Goal: Download file/media

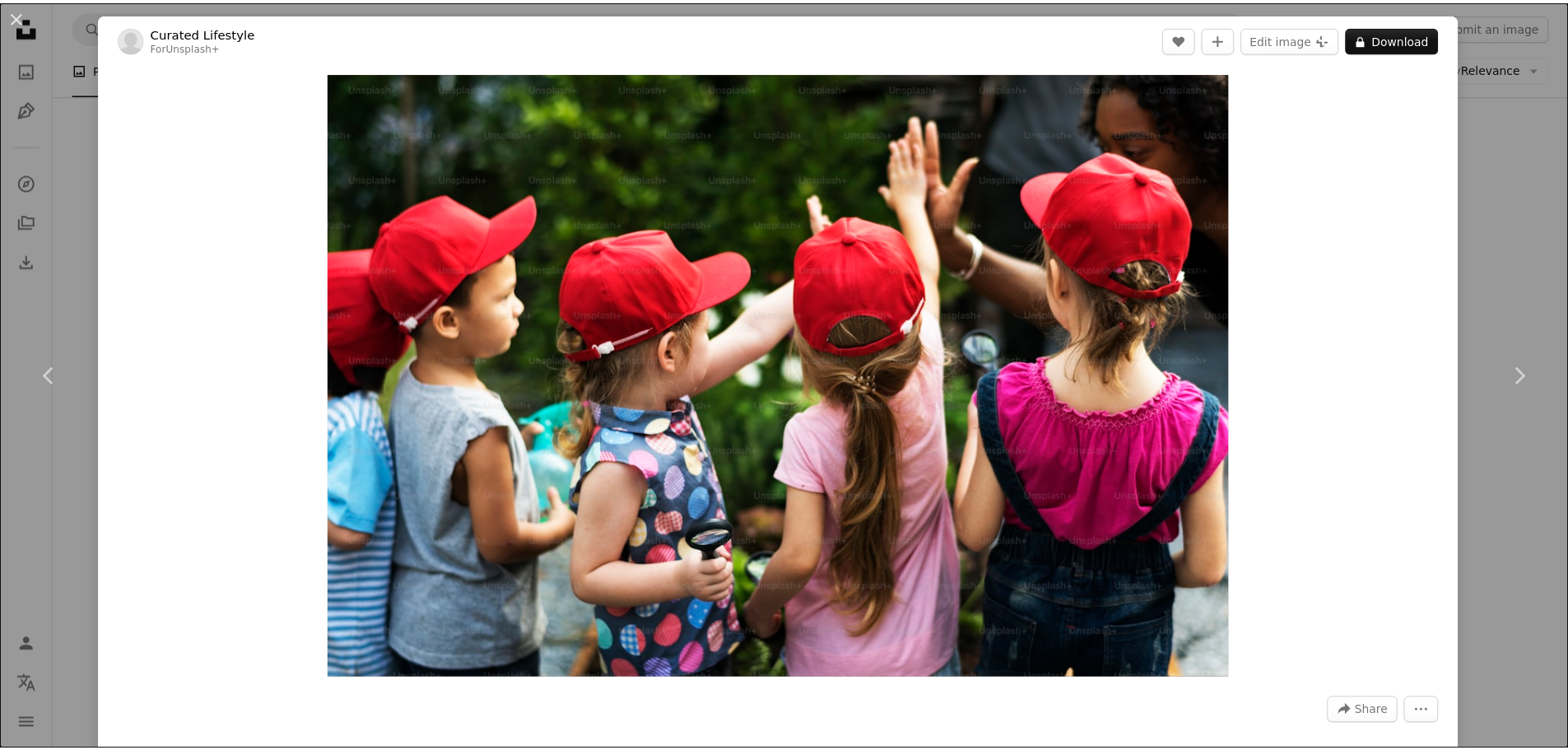
scroll to position [14400, 0]
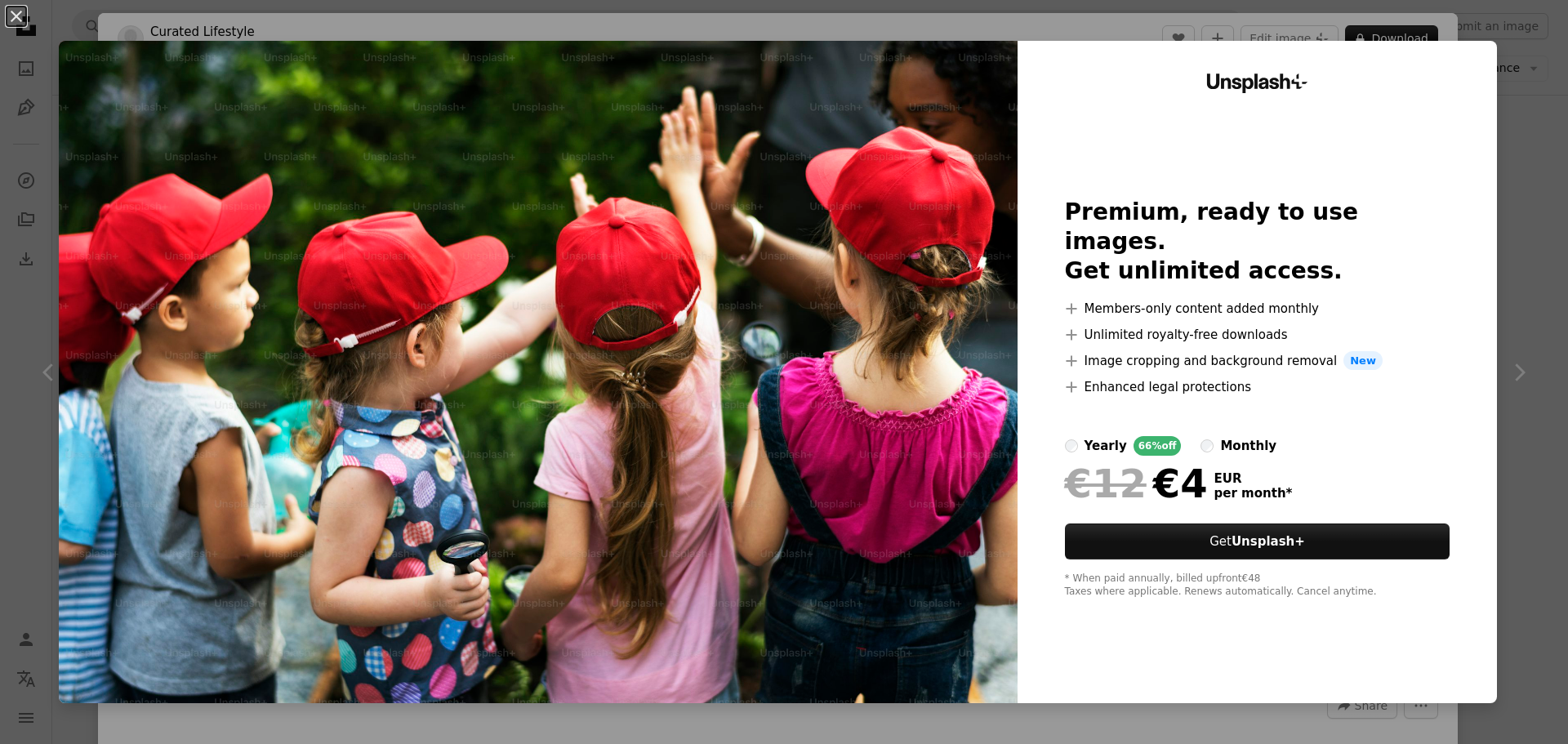
click at [1517, 98] on div "An X shape Unsplash+ Premium, ready to use images. Get unlimited access. A plus…" at bounding box center [784, 372] width 1568 height 744
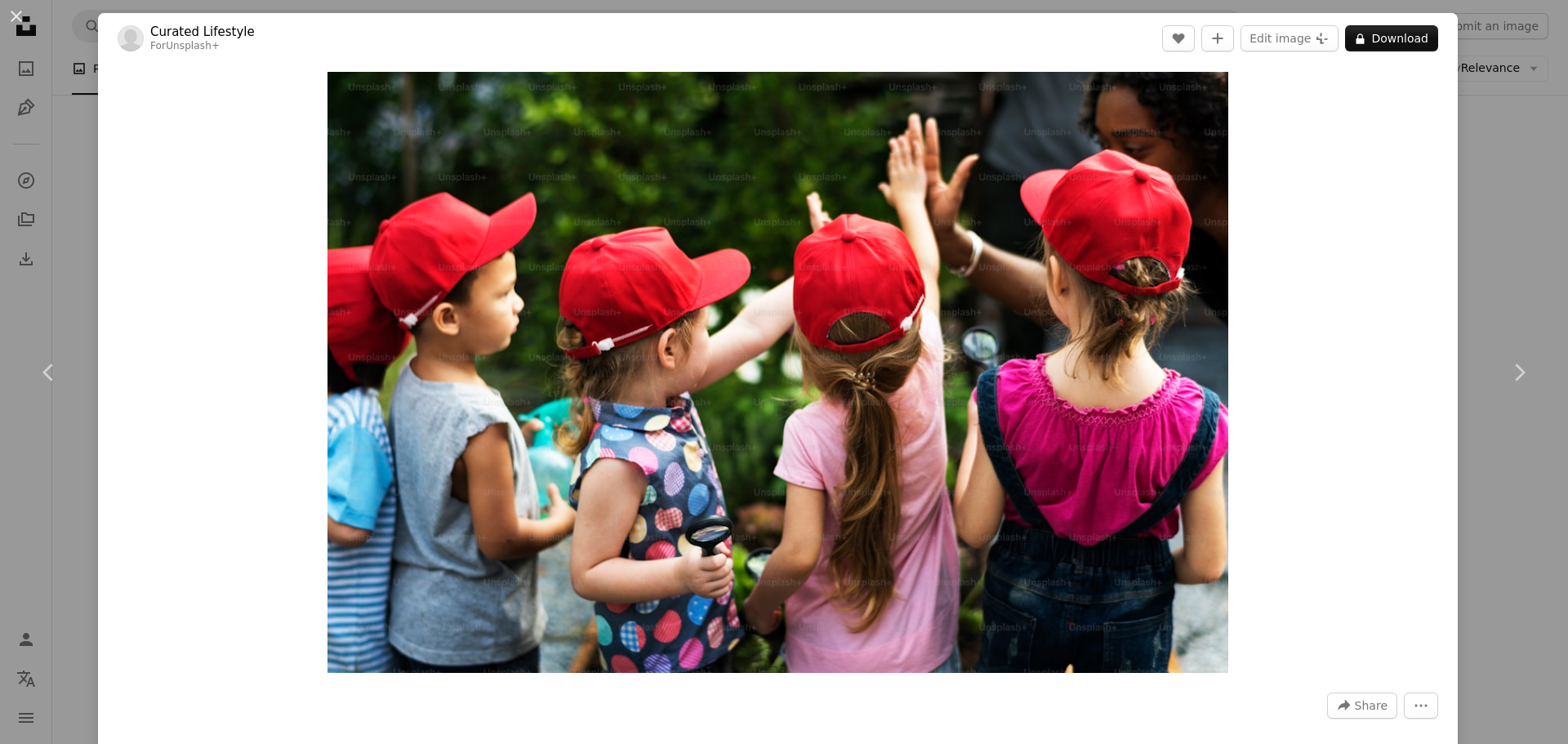
click at [1521, 128] on div "An X shape Chevron left Chevron right Curated Lifestyle For Unsplash+ A heart A…" at bounding box center [784, 372] width 1568 height 744
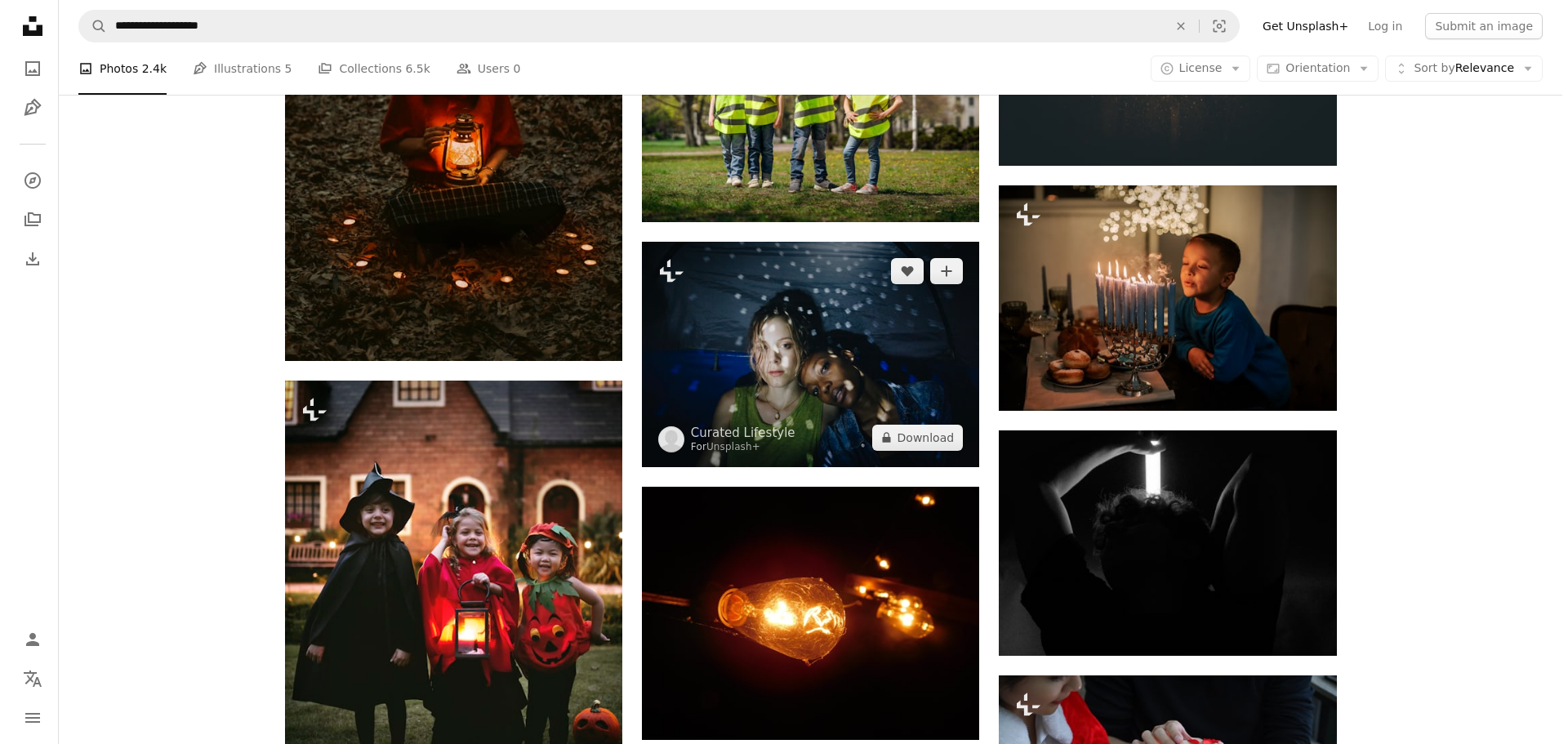
scroll to position [14367, 0]
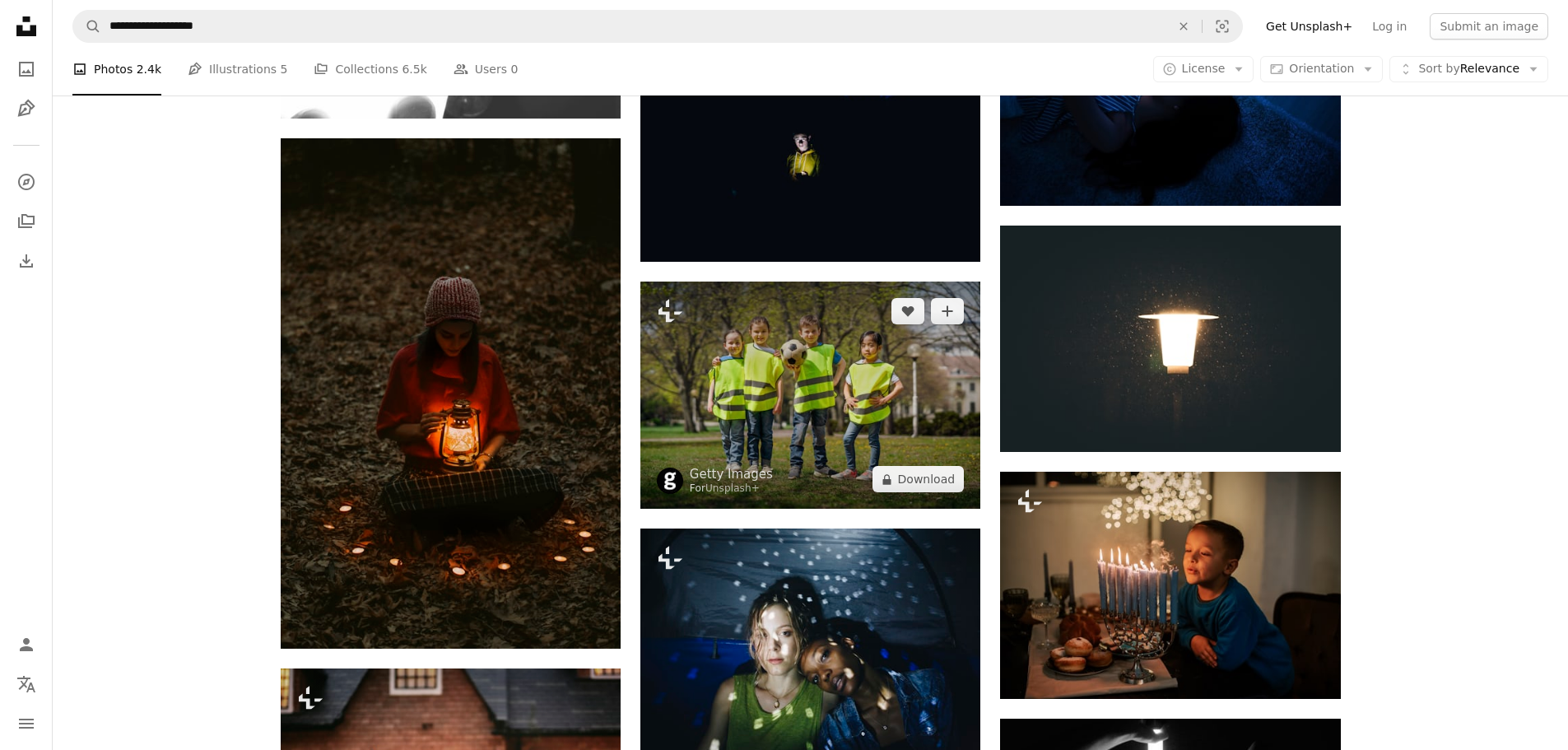
click at [887, 281] on img at bounding box center [810, 394] width 340 height 227
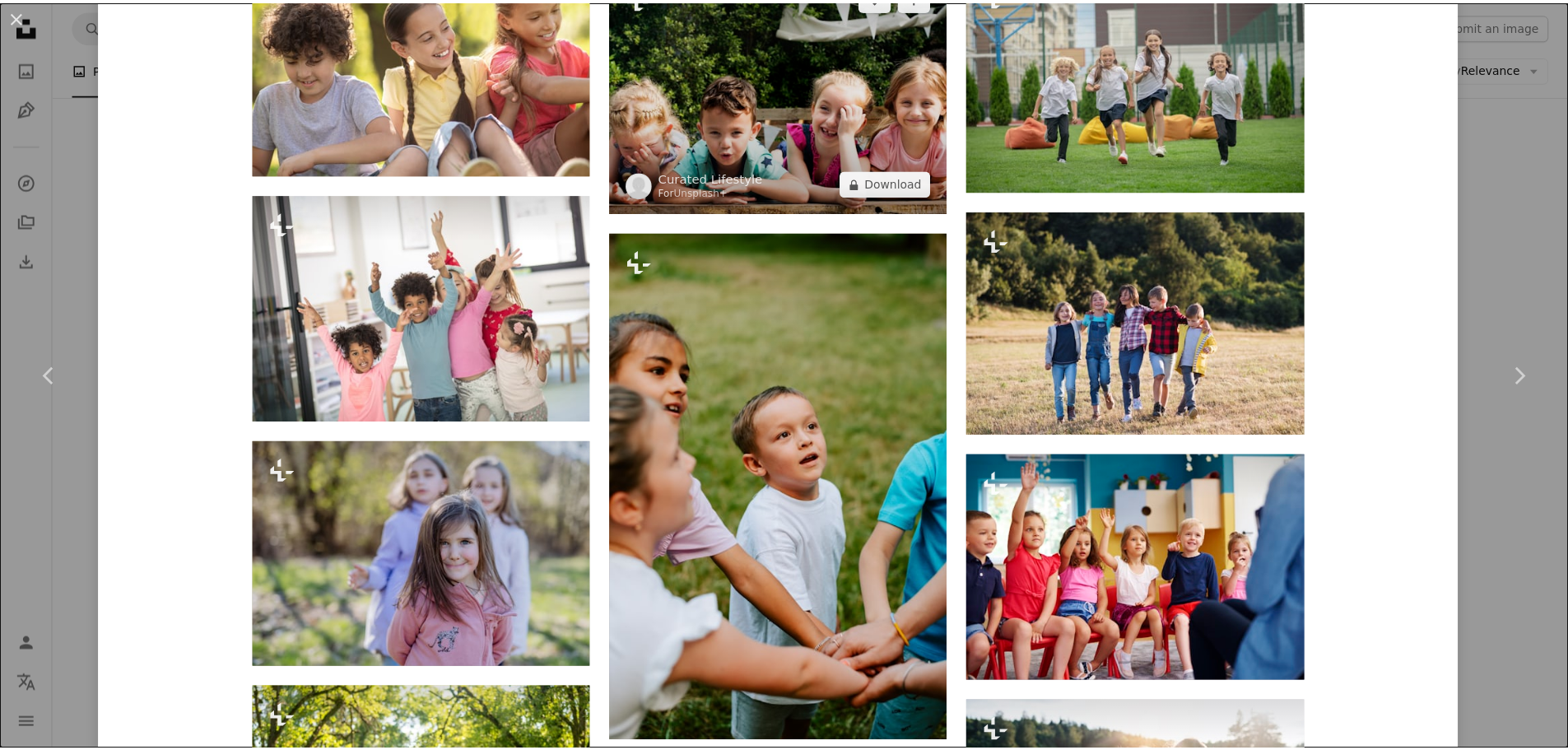
scroll to position [9343, 0]
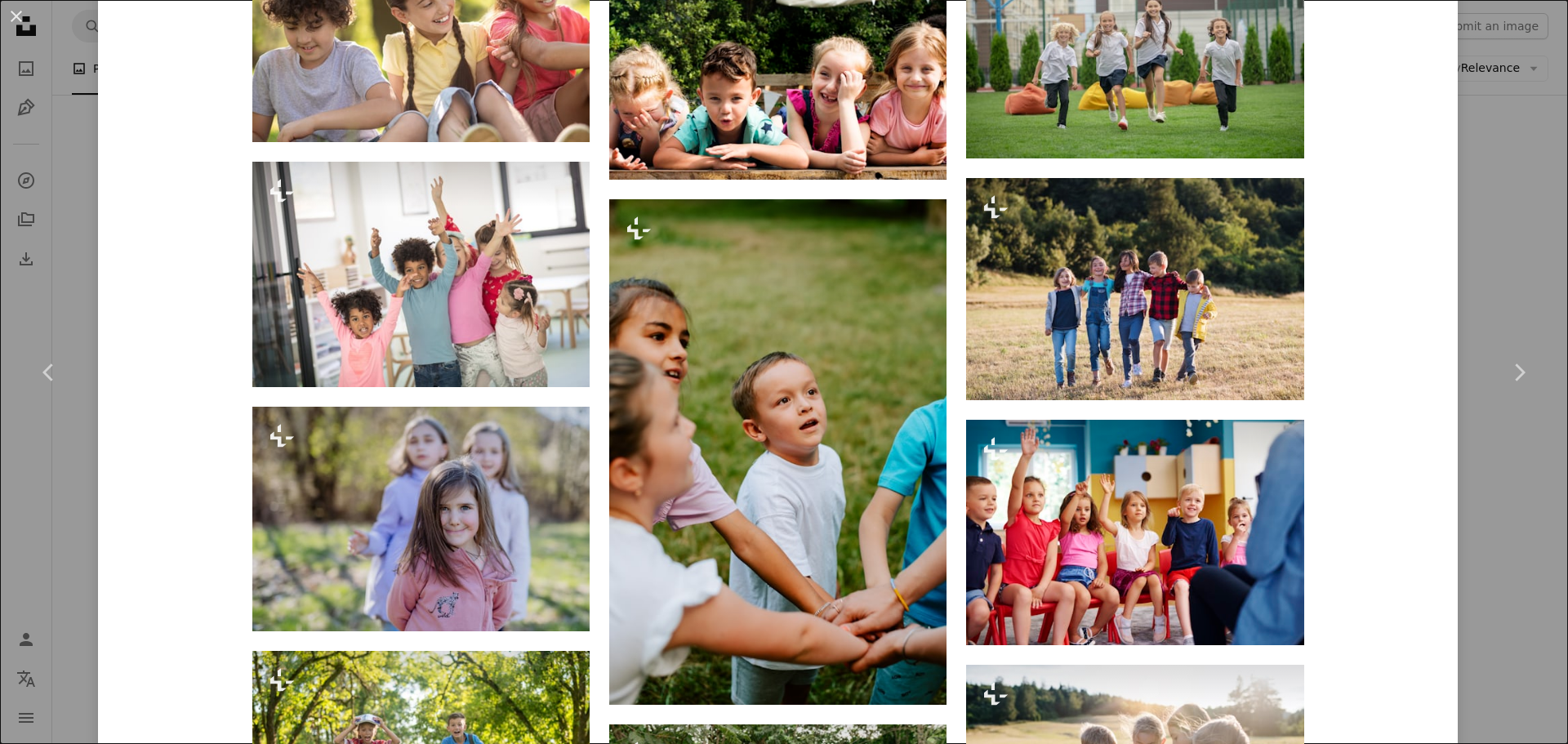
click at [1501, 127] on div "An X shape Chevron left Chevron right Getty Images For Unsplash+ A heart A plus…" at bounding box center [784, 372] width 1568 height 744
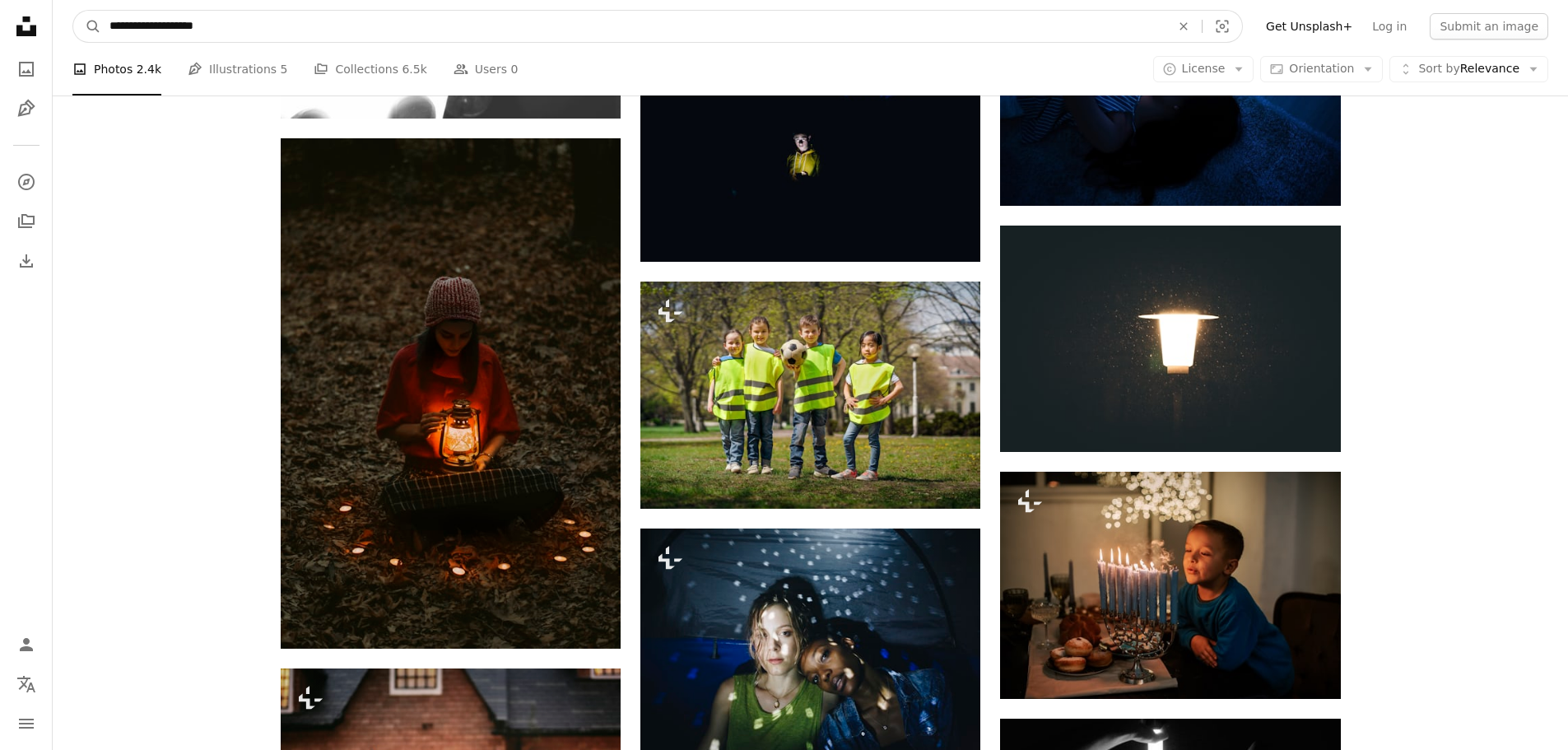
click at [190, 19] on input "**********" at bounding box center [634, 26] width 1065 height 31
type input "**********"
click button "A magnifying glass" at bounding box center [87, 26] width 28 height 31
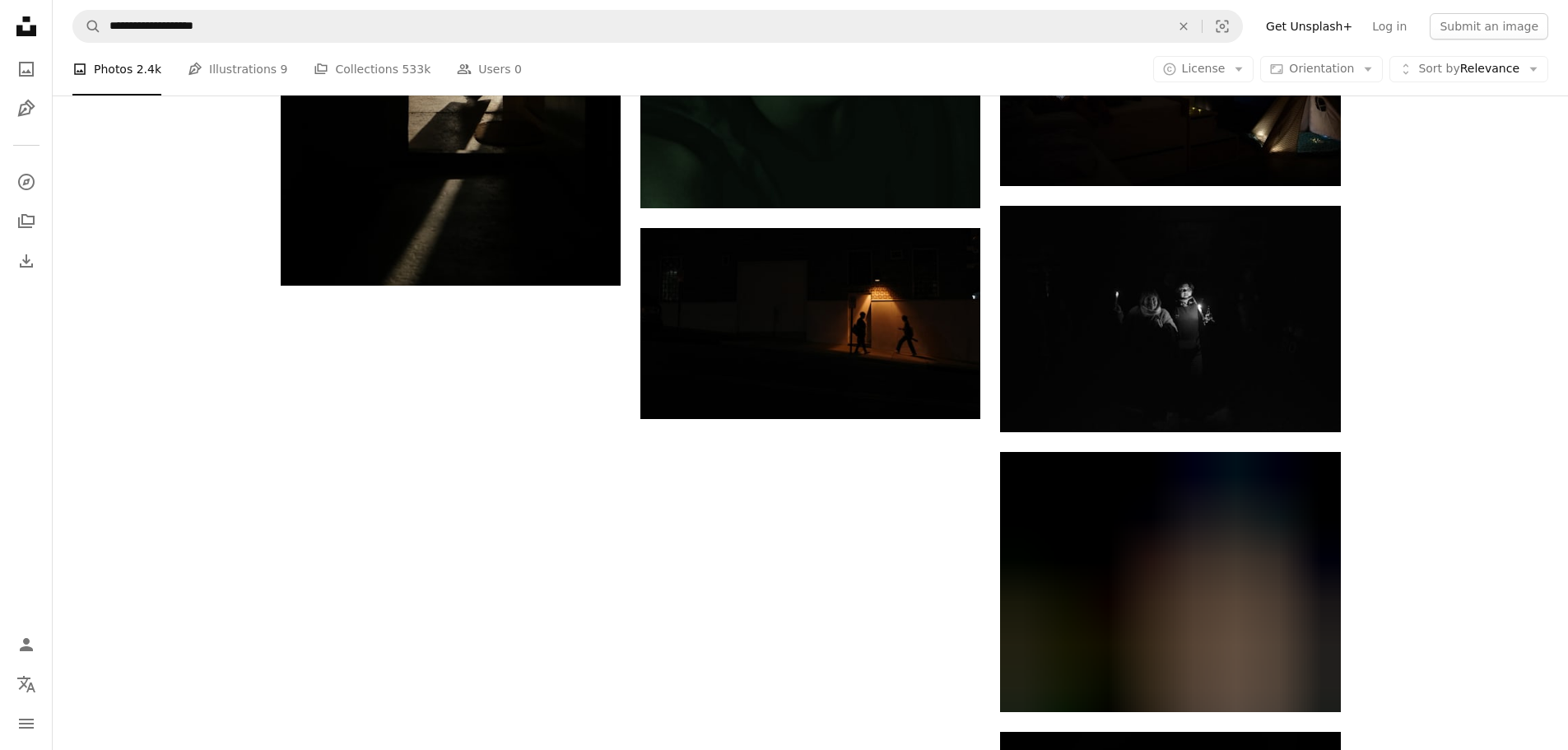
scroll to position [2552, 0]
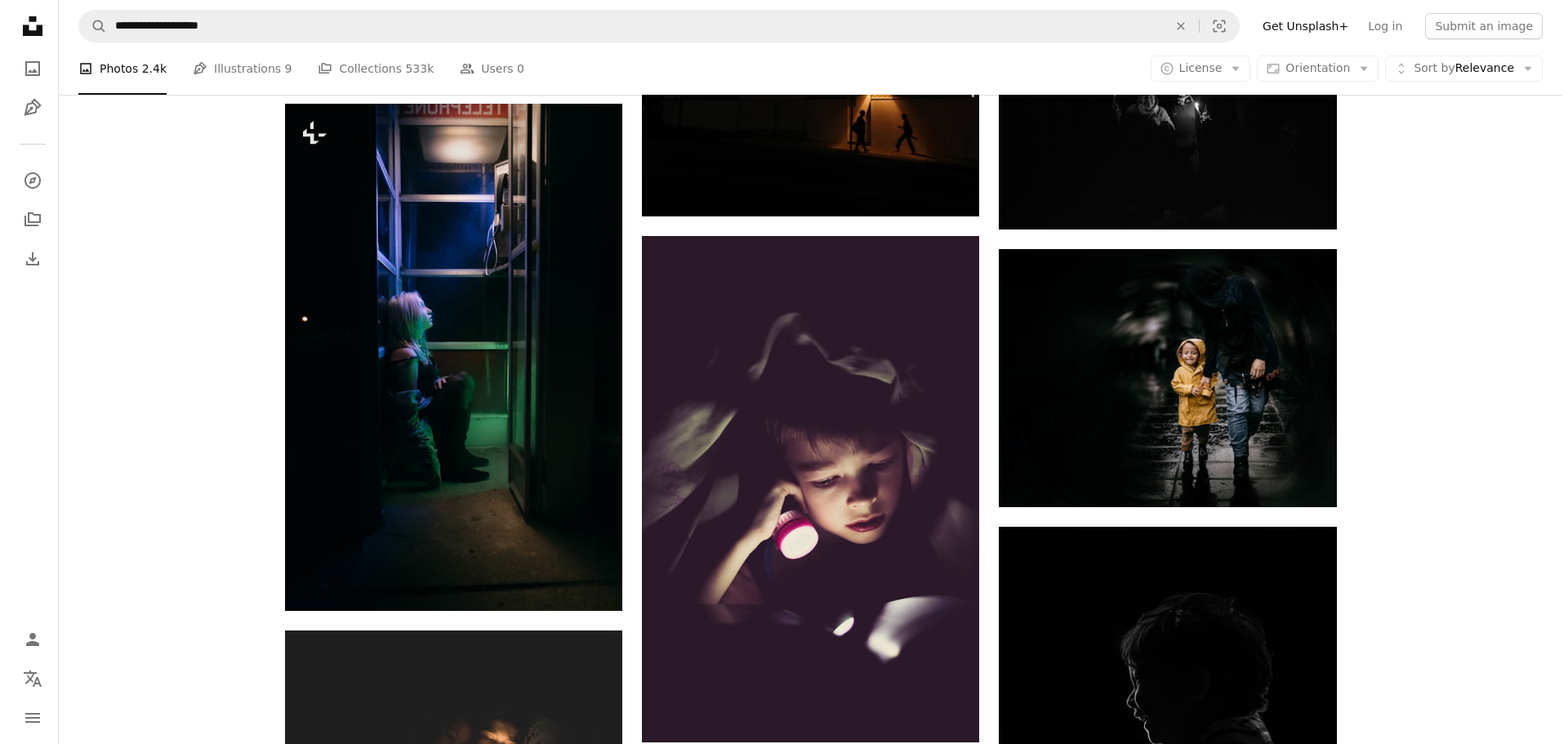
scroll to position [2859, 0]
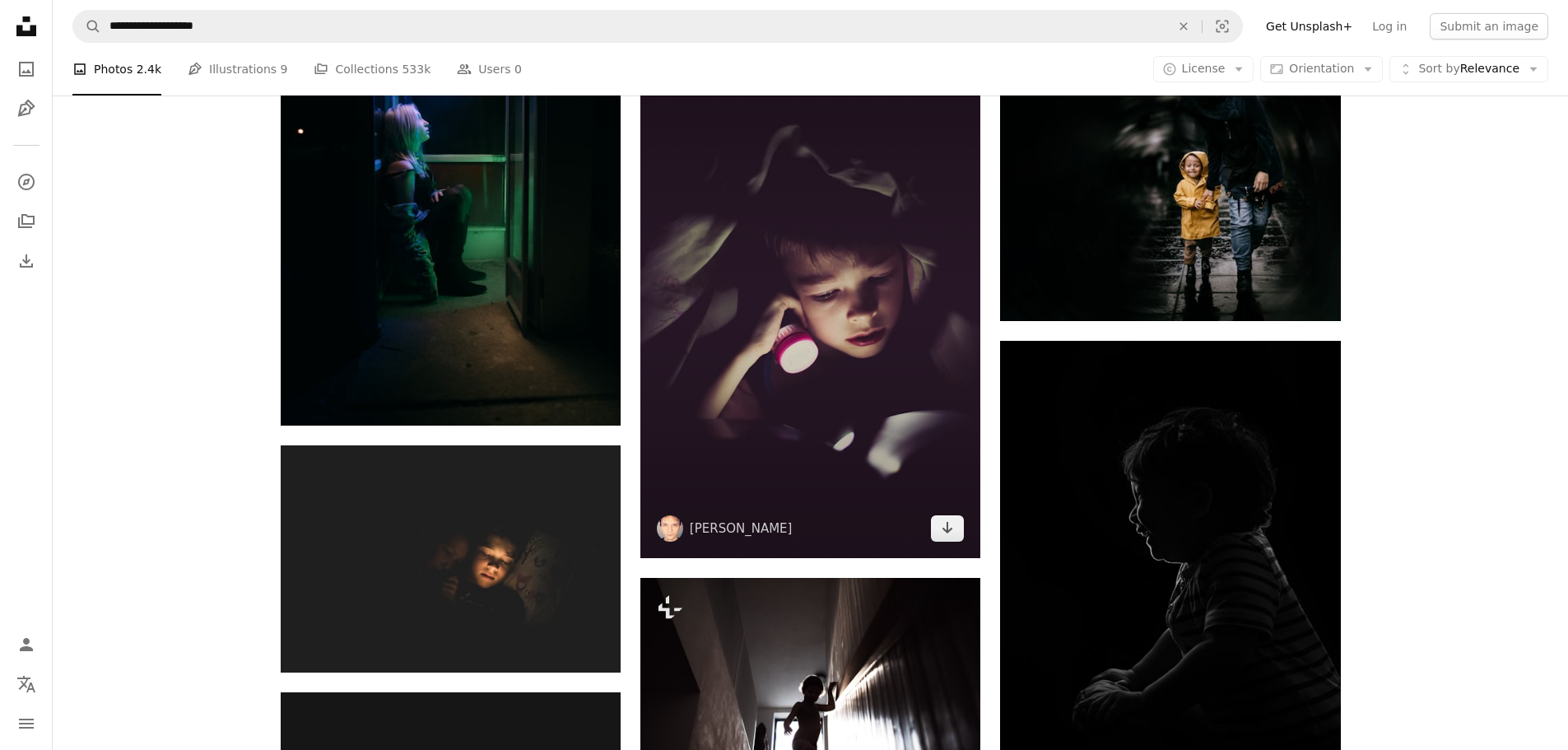
click at [824, 219] on img at bounding box center [810, 303] width 340 height 511
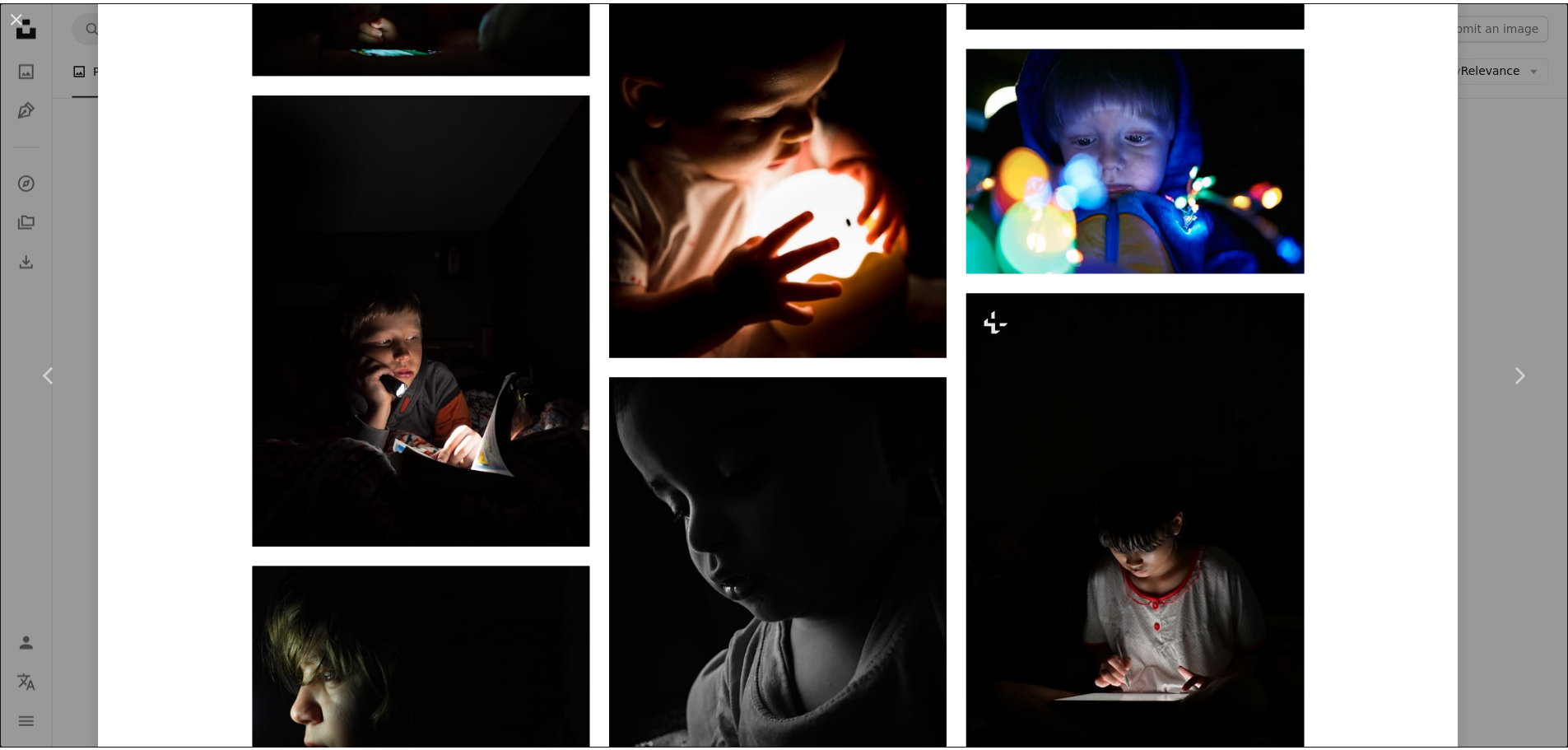
scroll to position [1728, 0]
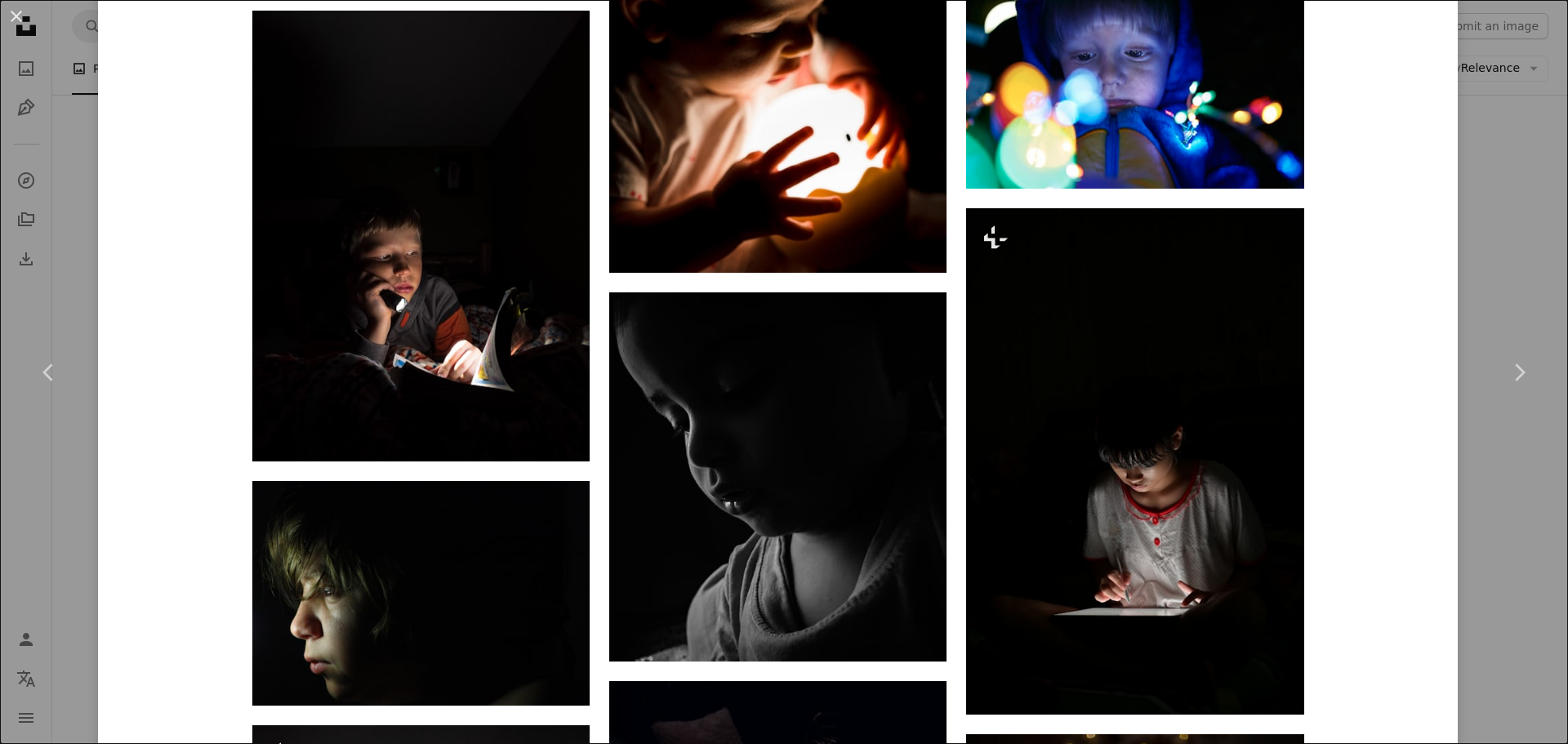
click at [1505, 218] on div "An X shape Chevron left Chevron right [PERSON_NAME] klimsergeev A heart A plus …" at bounding box center [784, 372] width 1568 height 744
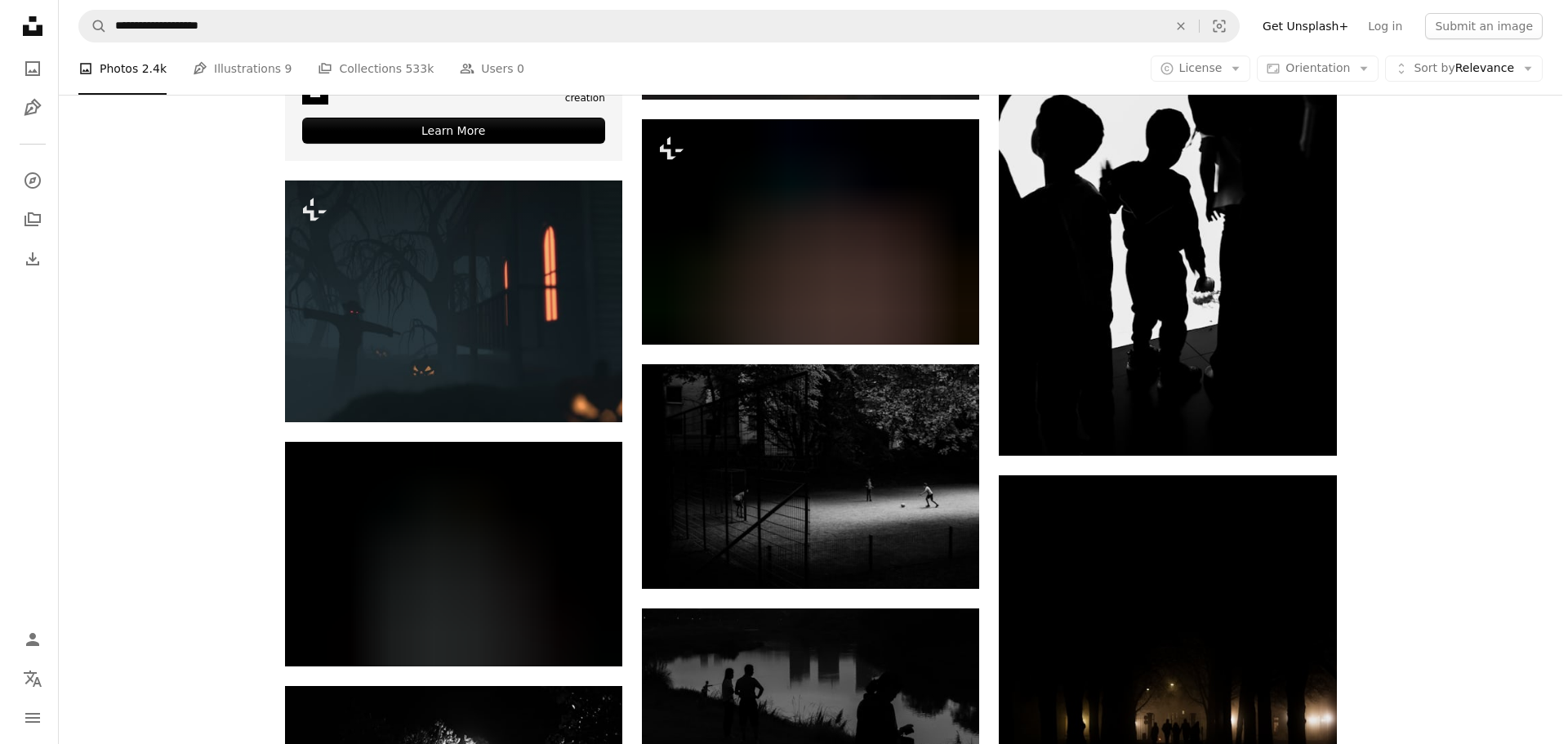
scroll to position [4819, 0]
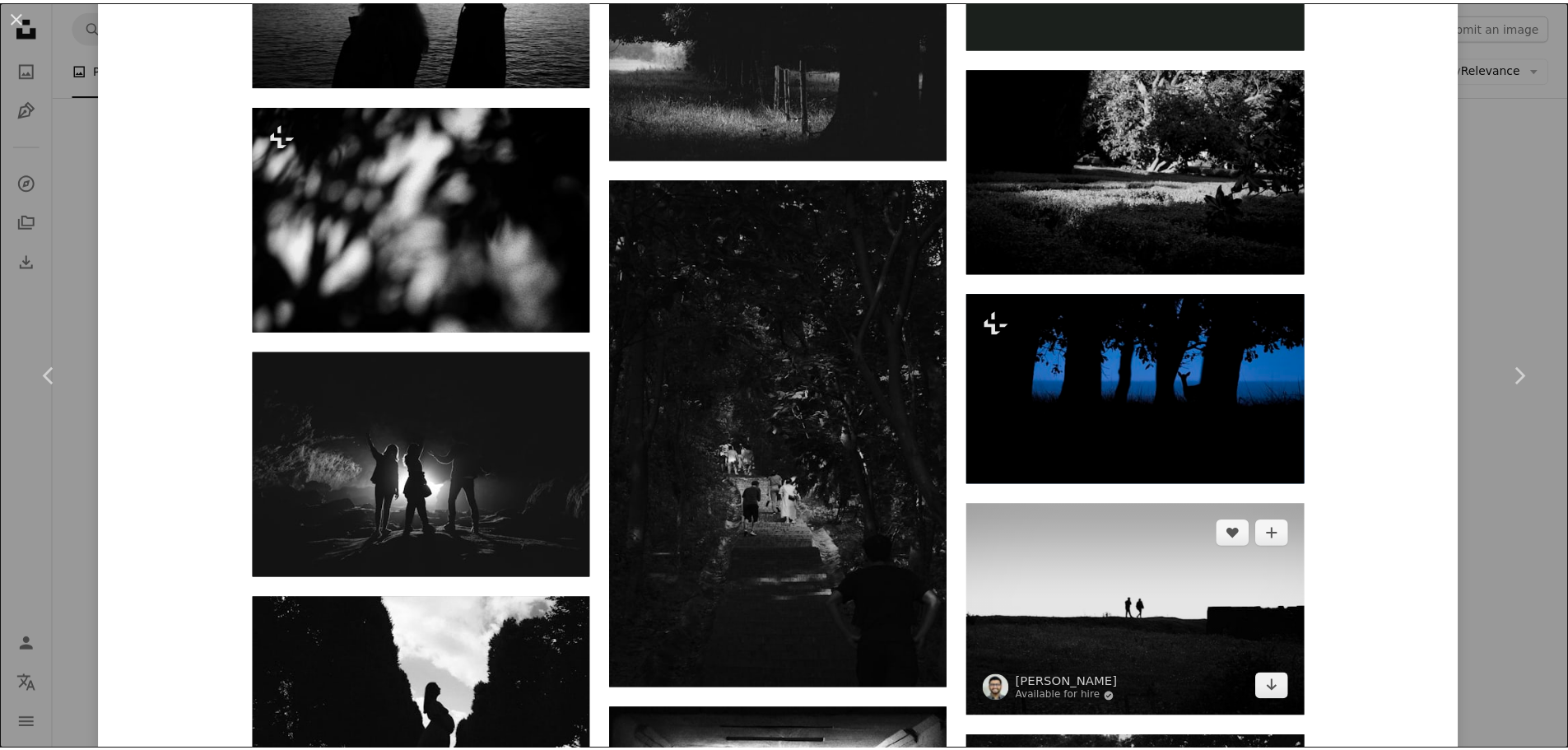
scroll to position [2717, 0]
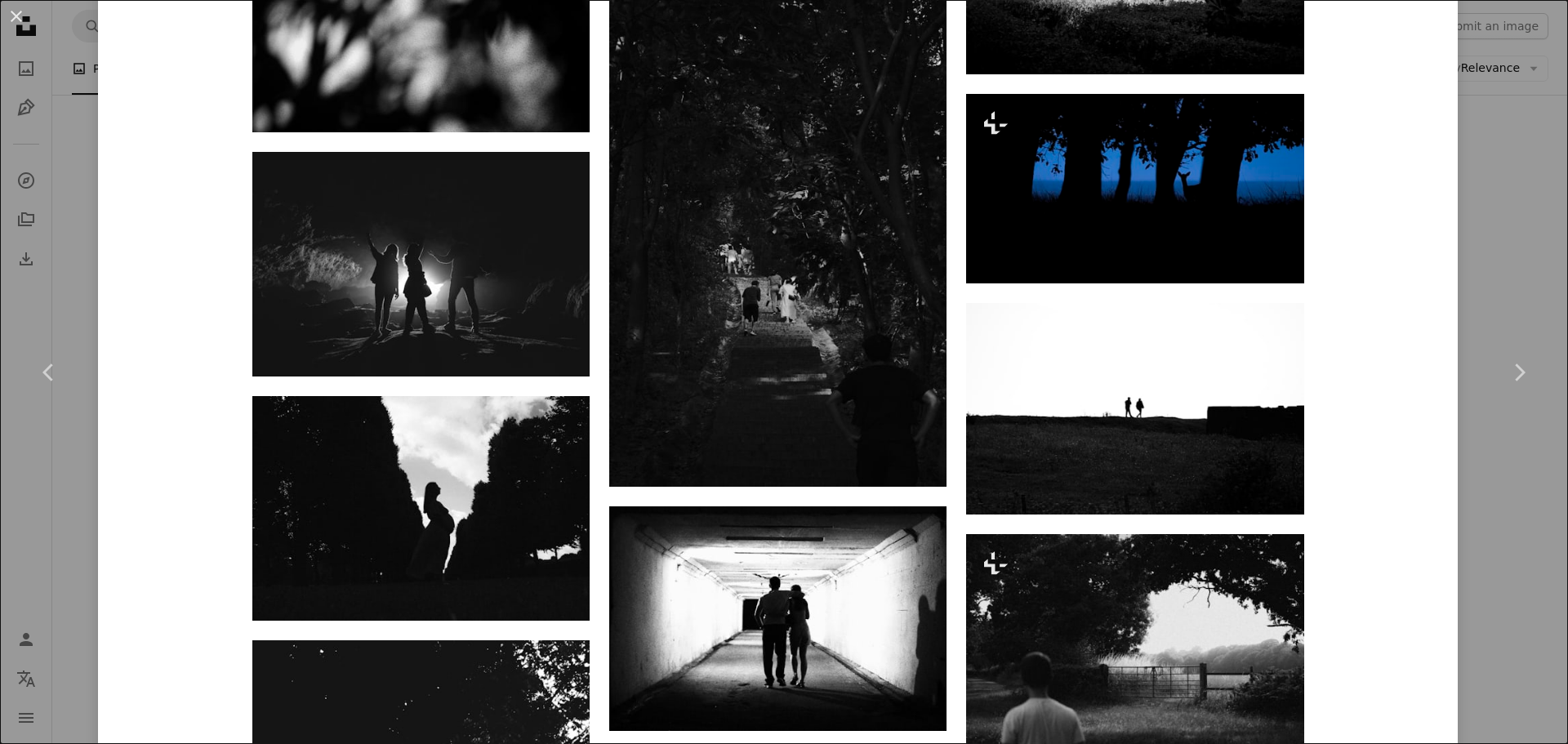
click at [1490, 215] on div "An X shape Chevron left Chevron right [PERSON_NAME] A heart A plus sign Edit im…" at bounding box center [784, 372] width 1568 height 744
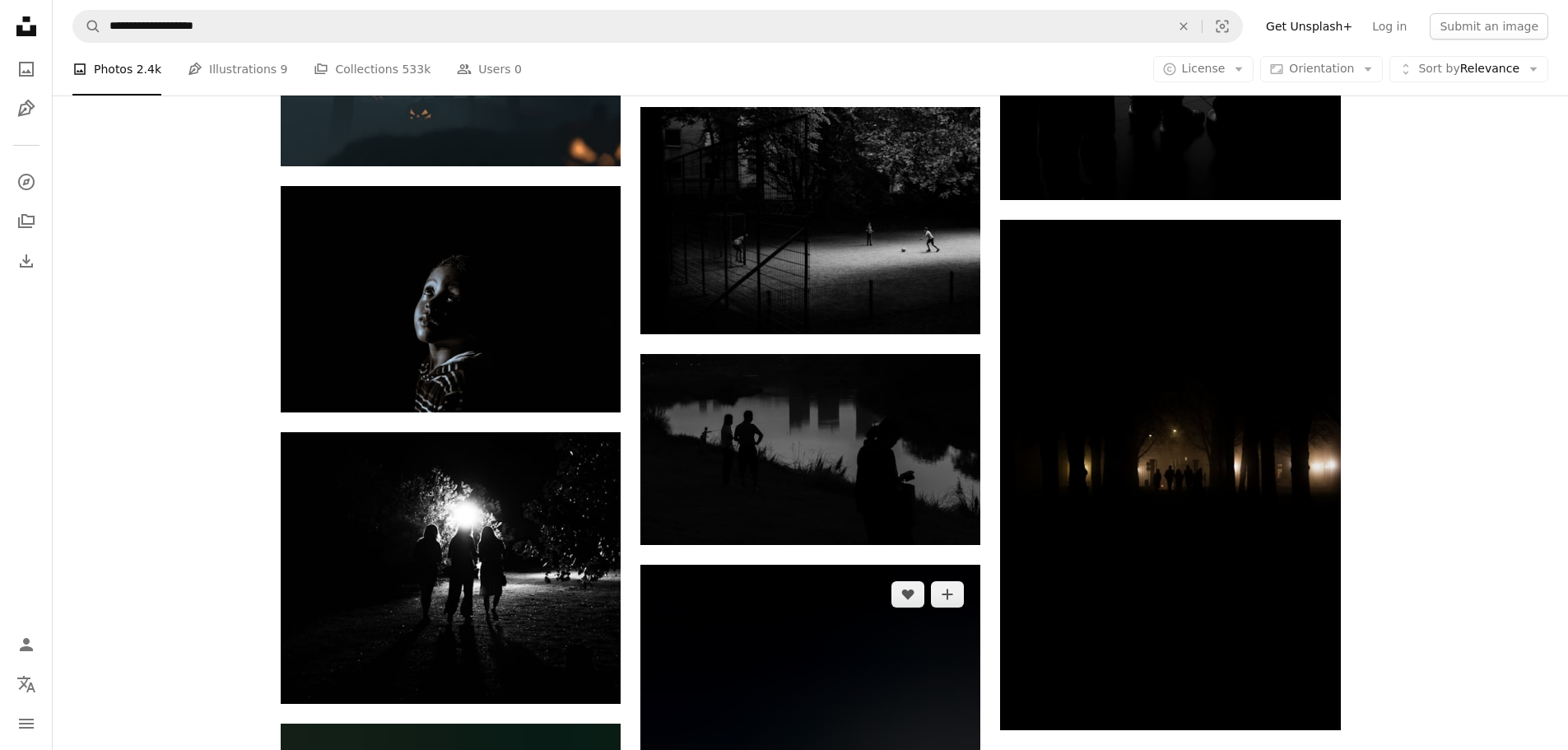
scroll to position [5269, 0]
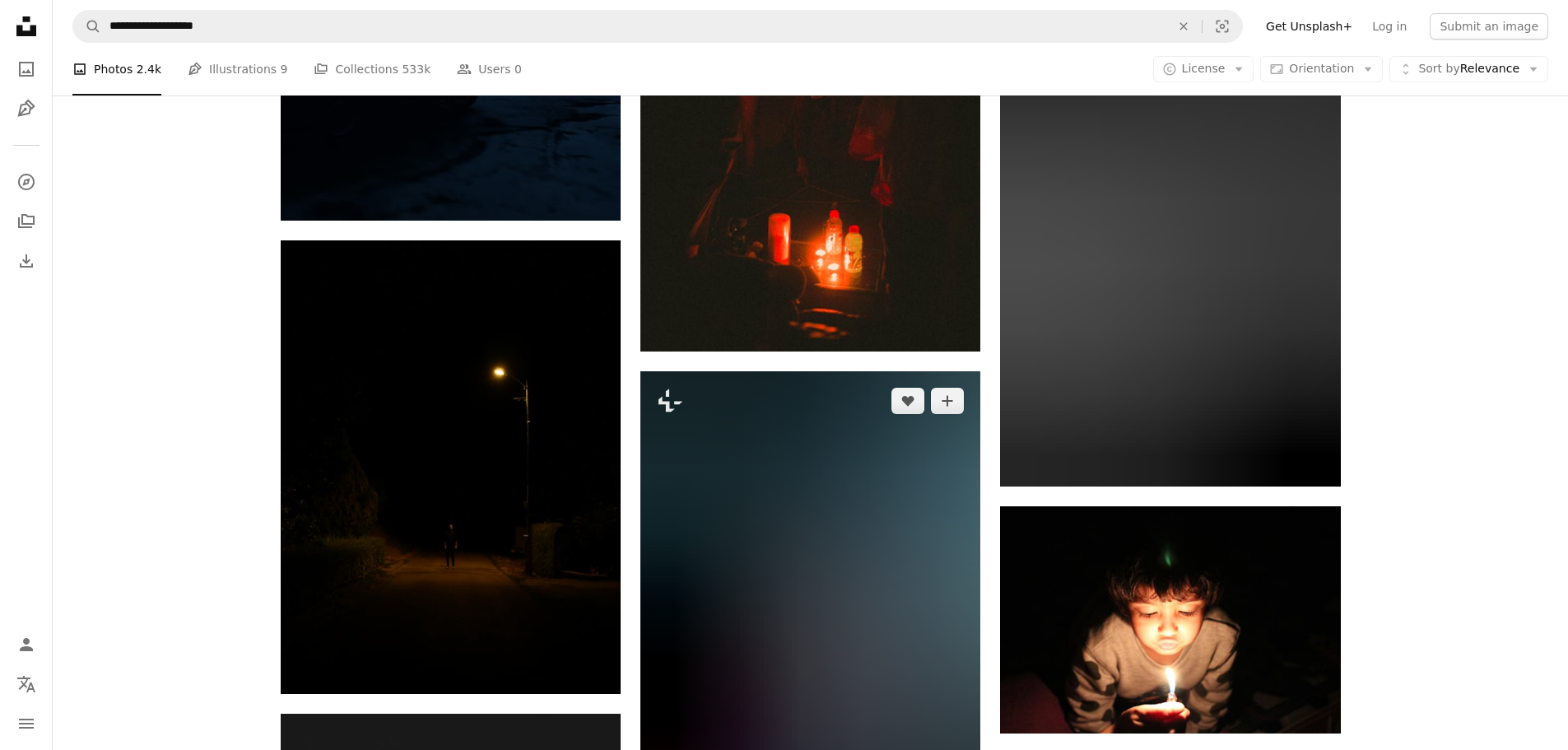
scroll to position [9798, 0]
